Goal: Task Accomplishment & Management: Use online tool/utility

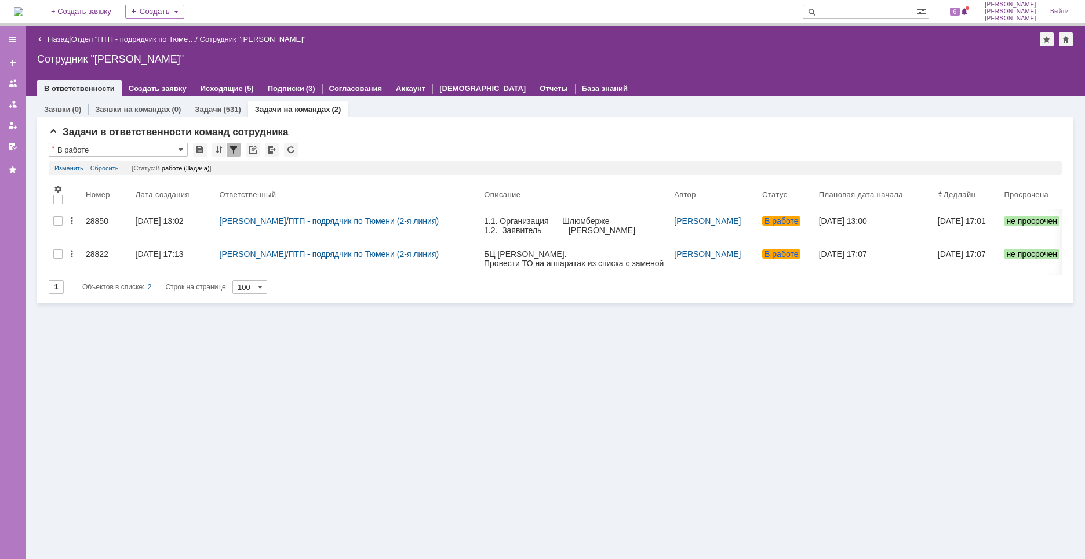
click at [23, 7] on img at bounding box center [18, 11] width 9 height 9
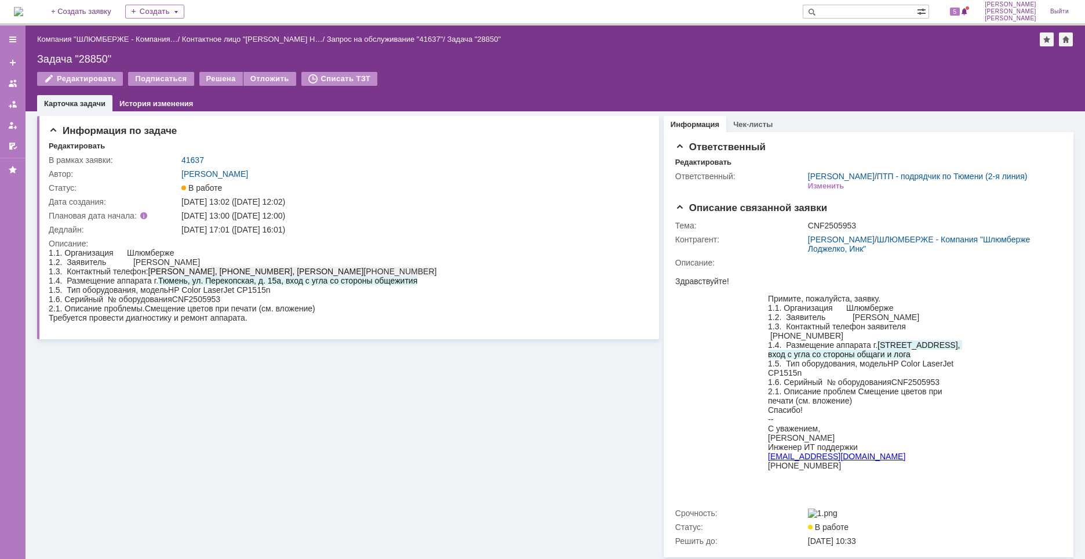
click at [93, 60] on div "Задача "28850"" at bounding box center [555, 59] width 1036 height 12
copy div "28850"
